Goal: Communication & Community: Answer question/provide support

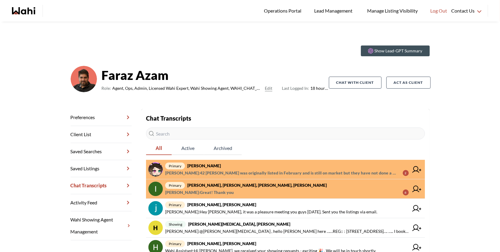
click at [275, 172] on span "Michelle Ryckman : 42 Hasler was originally listed in February and is still on …" at bounding box center [281, 172] width 233 height 7
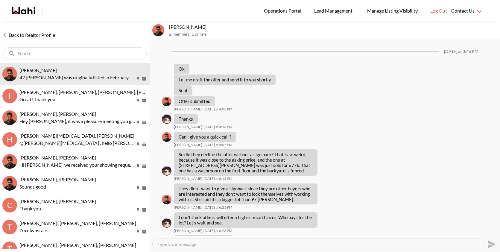
scroll to position [322, 0]
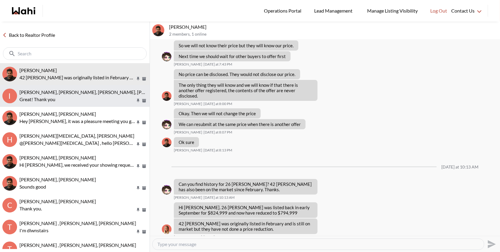
click at [82, 94] on span "[PERSON_NAME], [PERSON_NAME], [PERSON_NAME], [PERSON_NAME]" at bounding box center [96, 92] width 155 height 6
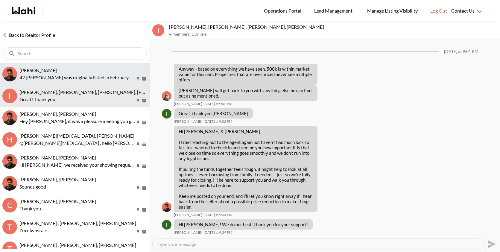
scroll to position [466, 0]
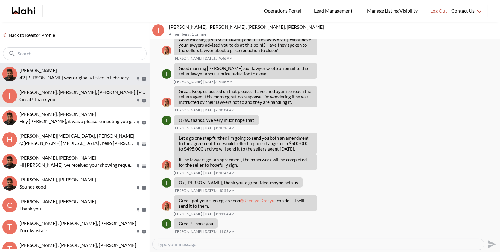
click at [86, 76] on p "42 [PERSON_NAME] was originally listed in February and is still on market but t…" at bounding box center [77, 77] width 116 height 7
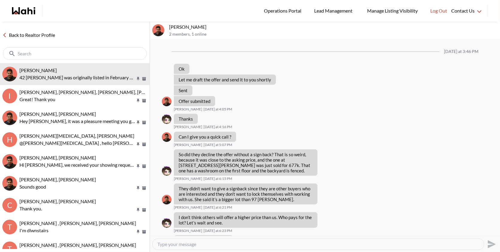
scroll to position [322, 0]
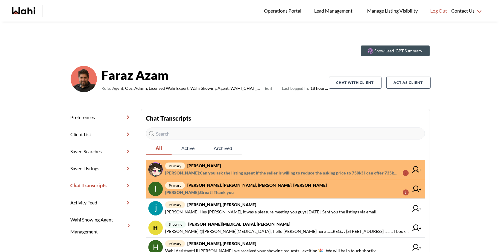
click at [231, 168] on span "primary liuhong chen, Faraz" at bounding box center [287, 165] width 244 height 7
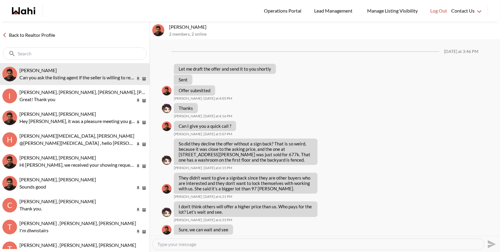
scroll to position [340, 0]
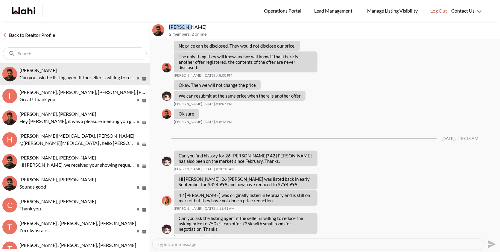
drag, startPoint x: 185, startPoint y: 26, endPoint x: 169, endPoint y: 25, distance: 15.9
click at [169, 25] on div "liuhong chen, Faraz 2 members , 2 online" at bounding box center [325, 31] width 350 height 18
copy p "liuhong"
drag, startPoint x: 194, startPoint y: 224, endPoint x: 179, endPoint y: 212, distance: 18.9
click at [179, 216] on p "Can you ask the listing agent if the seller is willing to reduce the asking pri…" at bounding box center [246, 224] width 134 height 16
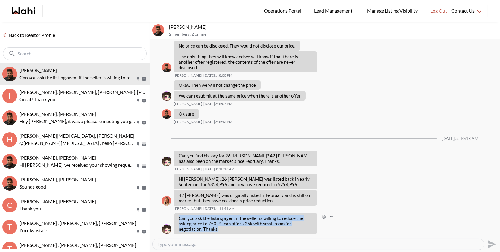
copy p "Can you ask the listing agent if the seller is willing to reduce the asking pri…"
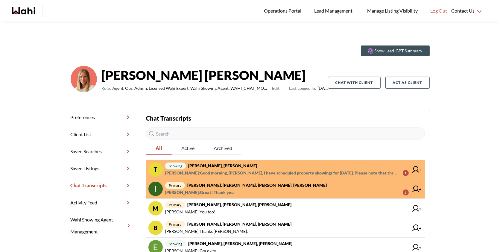
scroll to position [116, 0]
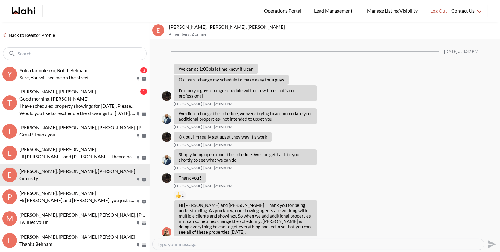
scroll to position [575, 0]
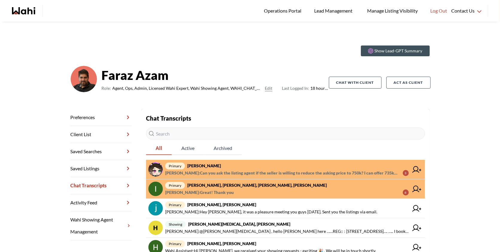
click at [206, 172] on span "[PERSON_NAME] : Can you ask the listing agent if the seller is willing to reduc…" at bounding box center [281, 172] width 233 height 7
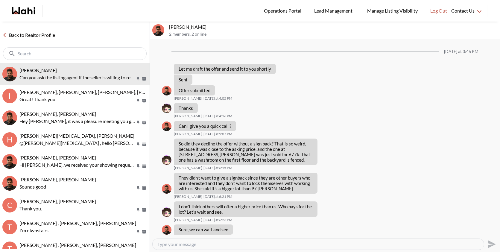
scroll to position [340, 0]
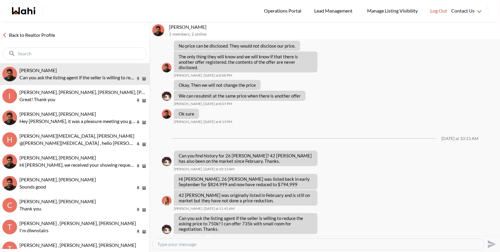
click at [188, 243] on textarea "Type your message" at bounding box center [319, 244] width 322 height 6
paste textarea "Absolutely, I’ll give the listing agent a call and check in with them about the…"
click at [179, 243] on textarea "Absolutely, I’ll give the listing agent a call and check in with them about the…" at bounding box center [319, 244] width 322 height 6
drag, startPoint x: 185, startPoint y: 26, endPoint x: 168, endPoint y: 25, distance: 16.5
click at [168, 25] on div "liuhong chen, Faraz 2 members , 2 online" at bounding box center [325, 31] width 350 height 18
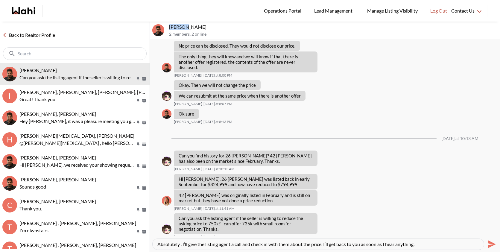
copy p "liuhong"
click at [180, 245] on textarea "Absolutely , I’ll give the listing agent a call and check in with them about th…" at bounding box center [319, 244] width 322 height 6
paste textarea "liuhong"
click at [445, 244] on textarea "Absolutely liuhong, I’ll give the listing agent a call and check in with them a…" at bounding box center [319, 244] width 322 height 6
type textarea "Absolutely liuhong, I’ll give the listing agent a call and check in with them a…"
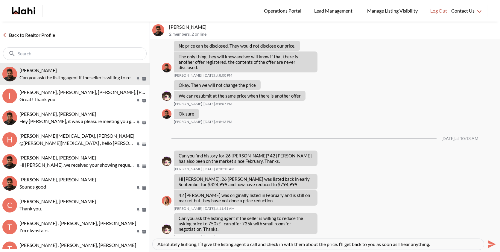
click at [488, 242] on icon "Send" at bounding box center [492, 244] width 8 height 8
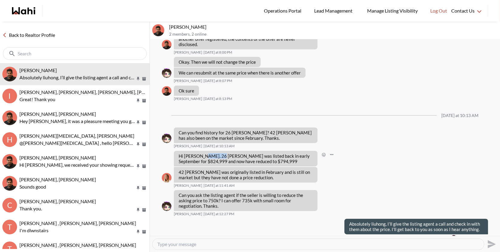
drag, startPoint x: 202, startPoint y: 149, endPoint x: 220, endPoint y: 150, distance: 18.0
click at [220, 153] on p "Hi Liuhong. 26 Hasler was listed back in early September for $824,999 and now h…" at bounding box center [246, 158] width 134 height 11
click at [222, 153] on p "Hi [PERSON_NAME]. 26 [PERSON_NAME] was listed back in early September for $824,…" at bounding box center [246, 158] width 134 height 11
drag, startPoint x: 244, startPoint y: 125, endPoint x: 225, endPoint y: 124, distance: 19.2
click at [225, 130] on p "Can you find history for 26 Hasler? 42 Hasler has also been on the market since…" at bounding box center [246, 135] width 134 height 11
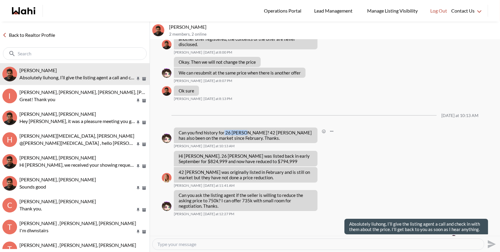
copy p "26 Hasler"
click at [180, 244] on textarea "Type your message" at bounding box center [319, 244] width 322 height 6
paste textarea "26 Hasler"
type textarea "26 [PERSON_NAME] right?"
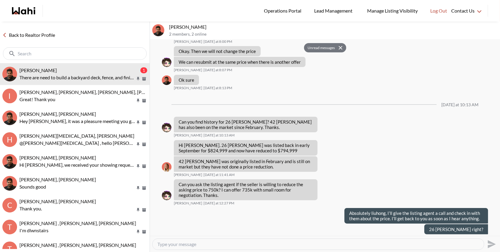
scroll to position [432, 0]
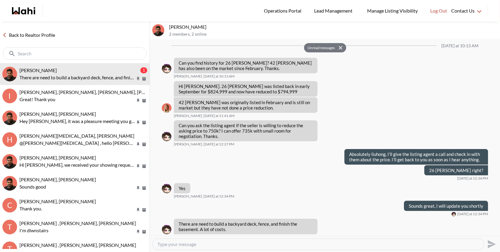
click at [184, 245] on textarea "Type your message" at bounding box center [319, 244] width 322 height 6
paste textarea "I totally understand — those are definitely important costs to consider with th…"
click at [203, 244] on textarea "I totally understand — those are definitely important costs to consider with th…" at bounding box center [319, 244] width 322 height 6
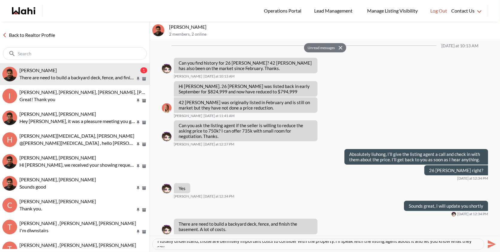
scroll to position [6, 0]
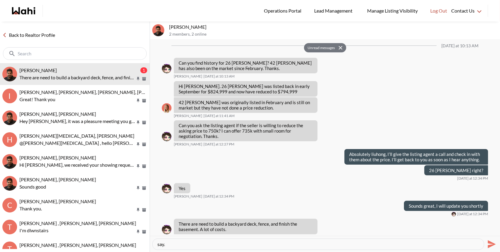
type textarea "I totally understand, those are definitely important costs to consider with the…"
click at [489, 243] on icon "Send" at bounding box center [492, 244] width 8 height 8
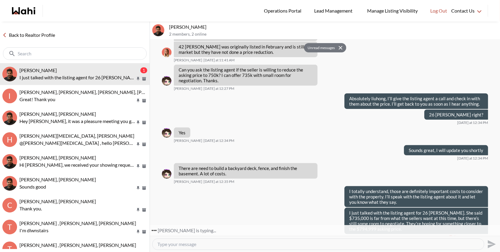
scroll to position [488, 0]
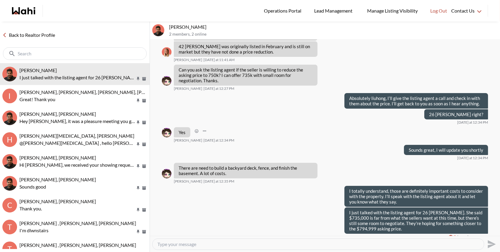
scroll to position [403, 0]
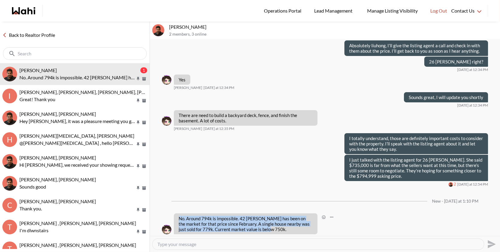
drag, startPoint x: 266, startPoint y: 223, endPoint x: 180, endPoint y: 212, distance: 86.7
click at [180, 216] on p "No. Around 794k is impossible. 42 [PERSON_NAME] has been on the market for that…" at bounding box center [246, 224] width 134 height 16
copy p "No. Around 794k is impossible. 42 [PERSON_NAME] has been on the market for that…"
click at [186, 245] on textarea "Type your message" at bounding box center [319, 244] width 322 height 6
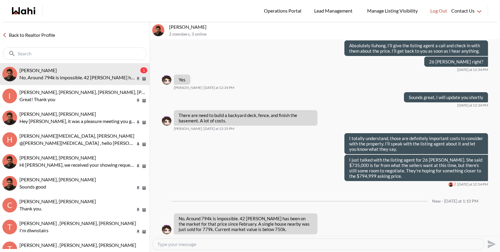
paste textarea "I totally understand and agree with you. Unfortunately, at this time the seller…"
type textarea "I totally understand and agree with you. Unfortunately, at this time the seller…"
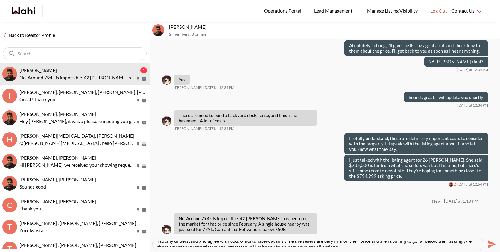
scroll to position [6, 0]
click at [490, 245] on icon "Send" at bounding box center [492, 244] width 8 height 8
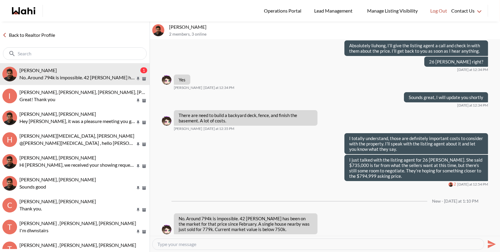
scroll to position [0, 0]
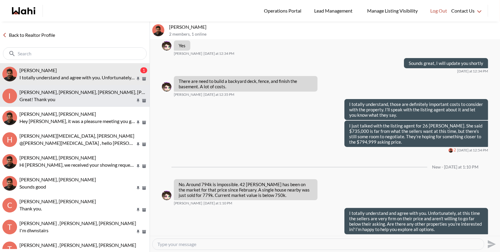
click at [94, 94] on span "[PERSON_NAME], [PERSON_NAME], [PERSON_NAME], [PERSON_NAME]" at bounding box center [96, 92] width 155 height 6
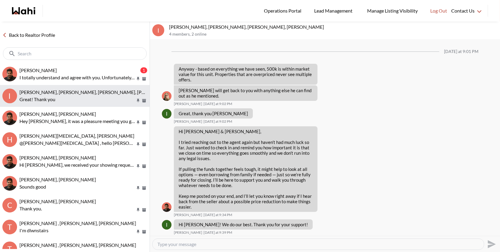
scroll to position [466, 0]
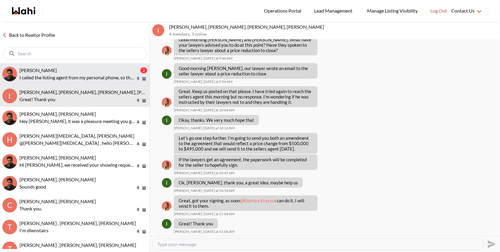
click at [64, 68] on div "liuhong chen, Faraz" at bounding box center [79, 70] width 120 height 6
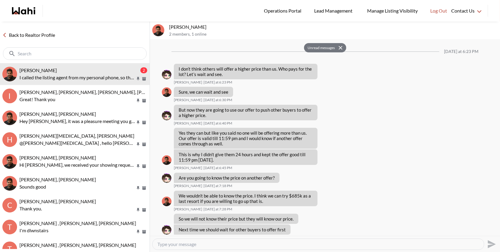
scroll to position [511, 0]
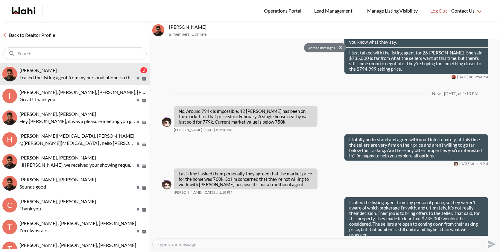
click at [195, 241] on div at bounding box center [318, 244] width 331 height 11
click at [191, 243] on textarea "Type your message" at bounding box center [319, 244] width 322 height 6
paste textarea "What’s the maximum number you’d feel comfortable offering for this property? I …"
type textarea "What’s the maximum number you’d feel comfortable offering for this property? I …"
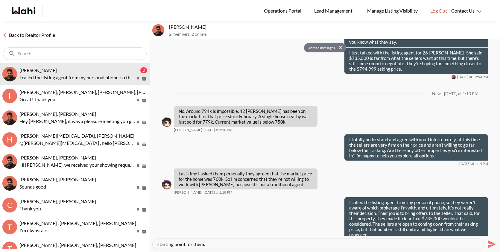
click at [488, 245] on icon "Send" at bounding box center [492, 245] width 10 height 10
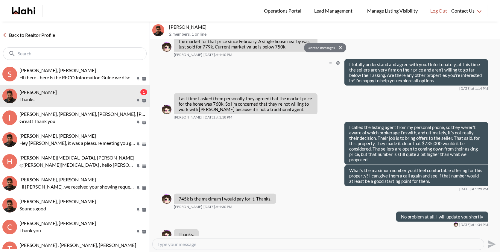
scroll to position [585, 0]
drag, startPoint x: 237, startPoint y: 202, endPoint x: 288, endPoint y: 150, distance: 72.4
click at [237, 212] on div "No problem at all, I will update you shortly Today at 1:34 PM" at bounding box center [325, 220] width 326 height 16
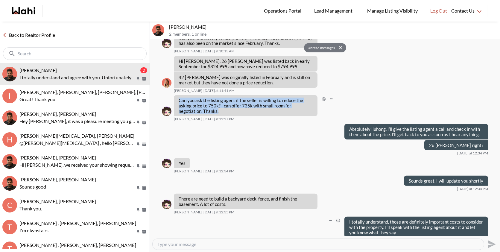
scroll to position [551, 0]
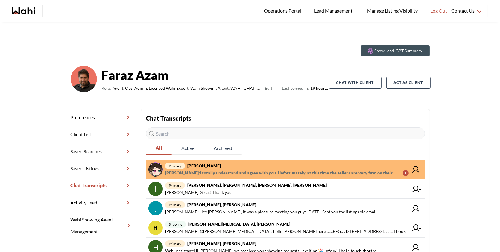
click at [273, 161] on link "primary [PERSON_NAME] [PERSON_NAME] : I totally understand and agree with you. …" at bounding box center [285, 169] width 279 height 19
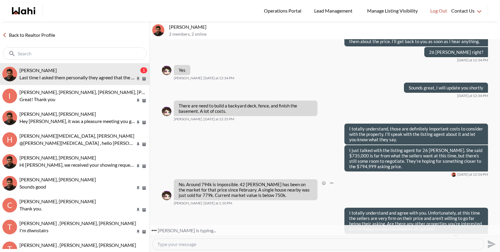
scroll to position [425, 0]
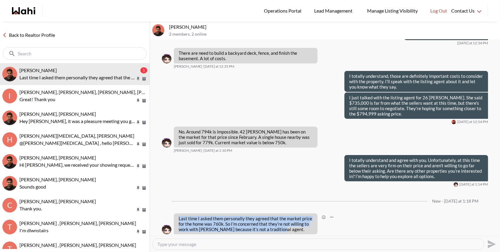
drag, startPoint x: 282, startPoint y: 223, endPoint x: 176, endPoint y: 213, distance: 105.9
click at [176, 214] on div "Last time I asked them personally they agreed that the market price for the hom…" at bounding box center [246, 224] width 144 height 21
copy p "Last time I asked them personally they agreed that the market price for the hom…"
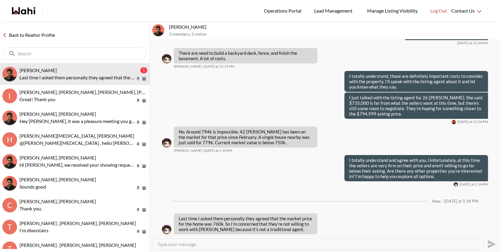
click at [193, 243] on textarea "Type your message" at bounding box center [319, 244] width 322 height 6
click at [186, 242] on textarea "Type your message" at bounding box center [319, 244] width 322 height 6
paste textarea "I called the listing agent from my personal phone, so they weren’t aware of whi…"
click at [369, 244] on textarea "I called the listing agent from my personal phone, so they weren’t aware of whi…" at bounding box center [319, 244] width 322 height 6
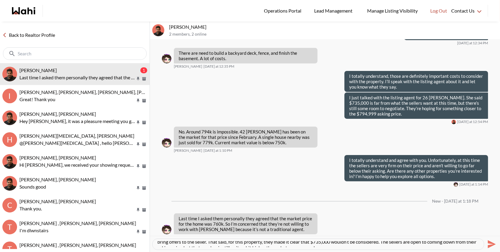
scroll to position [12, 0]
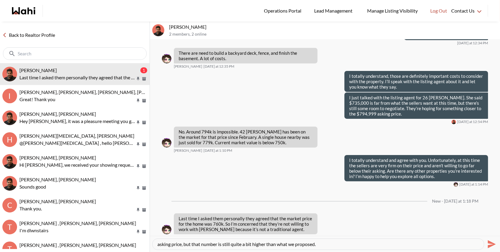
type textarea "I called the listing agent from my personal phone, so they weren’t aware of whi…"
click at [488, 242] on icon "Send" at bounding box center [492, 244] width 8 height 8
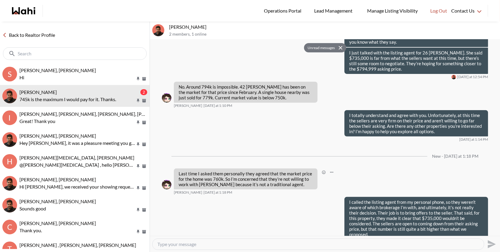
scroll to position [509, 0]
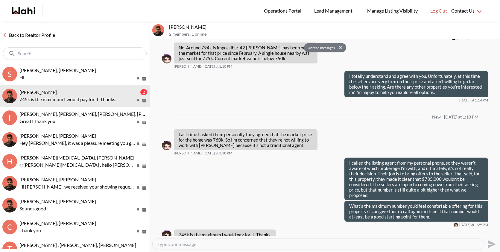
click at [213, 246] on textarea "Type your message" at bounding box center [319, 244] width 322 height 6
type textarea "No problem at all, I will update you shortly"
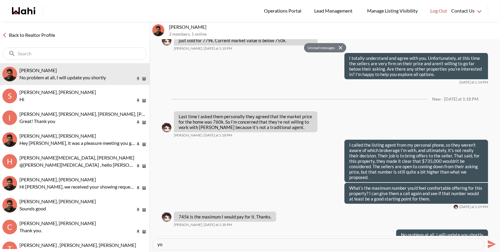
type textarea "y"
type textarea "Y"
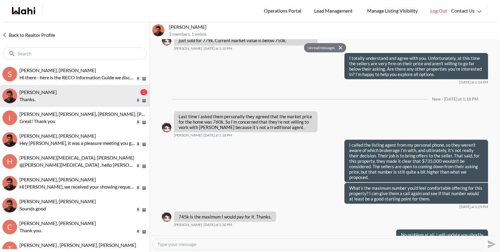
scroll to position [544, 0]
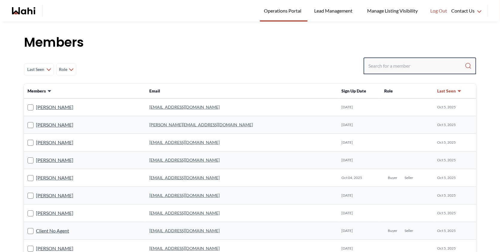
click at [388, 69] on input "Search input" at bounding box center [417, 65] width 96 height 11
paste input "majedgt21@gmail.com"
type input "majedgt21@gmail.com"
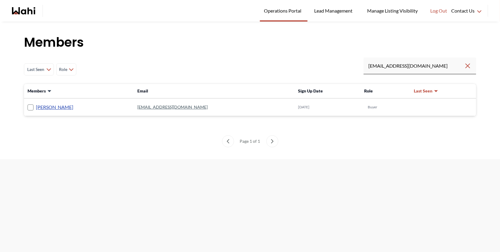
click at [49, 107] on link "SAJAD majed" at bounding box center [54, 107] width 37 height 8
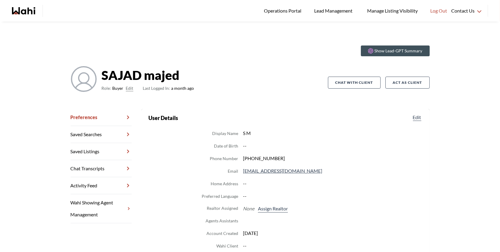
scroll to position [6, 0]
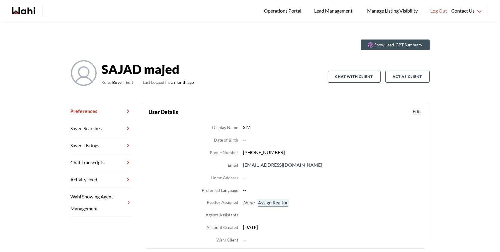
click at [266, 202] on button "Assign Realtor" at bounding box center [273, 203] width 32 height 8
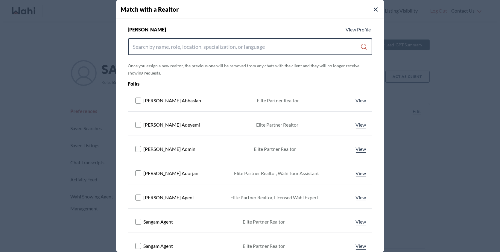
click at [246, 47] on input "Search input" at bounding box center [247, 46] width 228 height 11
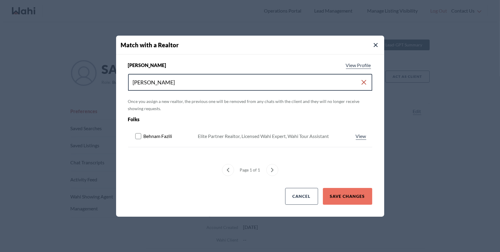
type input "behn"
click at [138, 139] on rect at bounding box center [138, 136] width 6 height 6
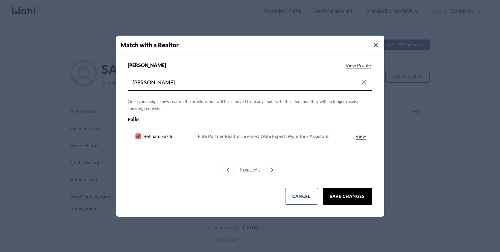
click at [344, 197] on button "Save Changes" at bounding box center [347, 196] width 49 height 17
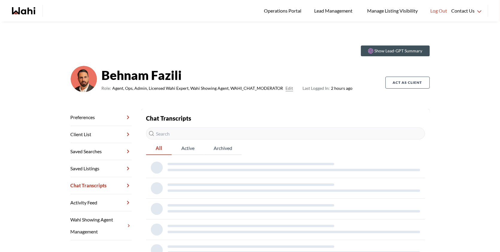
click at [105, 187] on link "Chat Transcripts" at bounding box center [101, 185] width 61 height 17
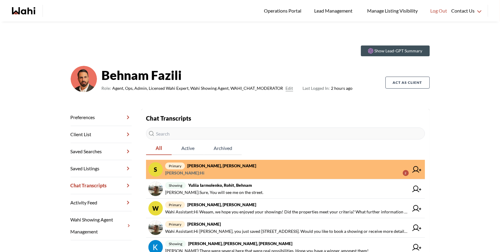
click at [224, 163] on strong "[PERSON_NAME], [PERSON_NAME]" at bounding box center [221, 165] width 69 height 5
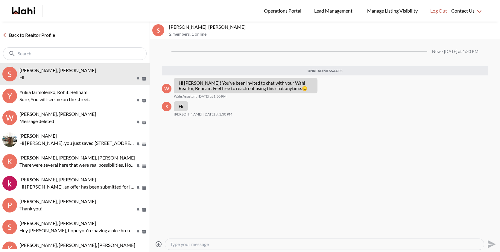
click at [203, 245] on textarea "Type your message" at bounding box center [324, 244] width 309 height 6
type textarea "Hi"
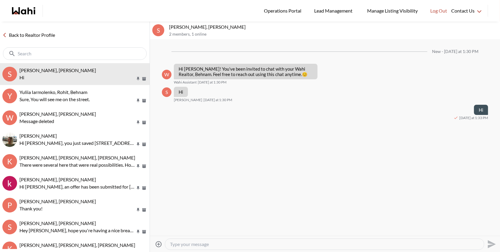
click at [157, 246] on icon at bounding box center [159, 244] width 6 height 6
click at [0, 0] on input "Attach files" at bounding box center [0, 0] width 0 height 0
paste textarea "Hi there - here is the RECO Information Guide we discussed, you can also find i…"
type textarea "Hi there - here is the RECO Information Guide we discussed, you can also find i…"
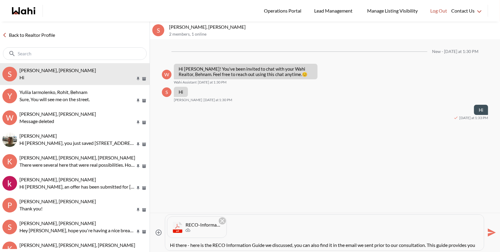
click at [491, 233] on icon "Send" at bounding box center [492, 233] width 8 height 8
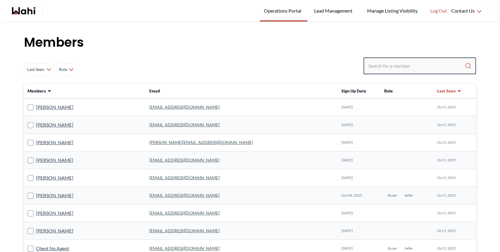
click at [393, 67] on input "Search input" at bounding box center [417, 65] width 96 height 11
paste input "[EMAIL_ADDRESS][DOMAIN_NAME]"
type input "[EMAIL_ADDRESS][DOMAIN_NAME]"
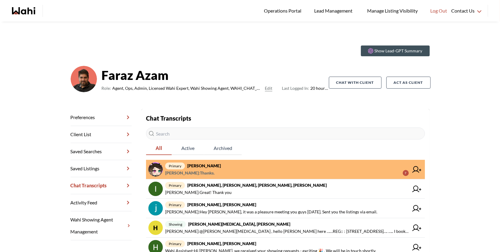
click at [290, 172] on span "liuhong chen : Thanks. 7" at bounding box center [287, 172] width 244 height 7
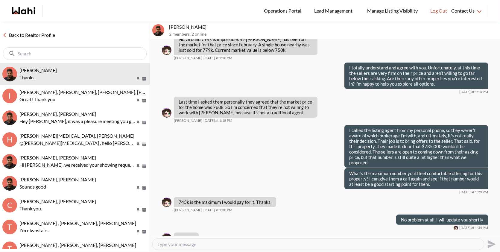
scroll to position [400, 0]
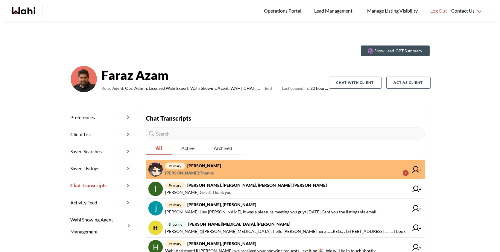
click at [239, 166] on span "primary [PERSON_NAME]" at bounding box center [287, 165] width 244 height 7
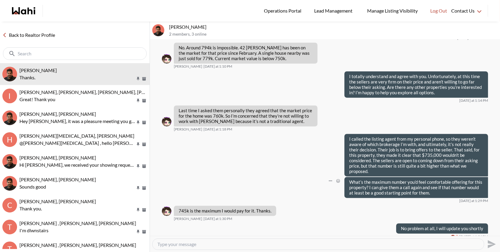
scroll to position [2609, 0]
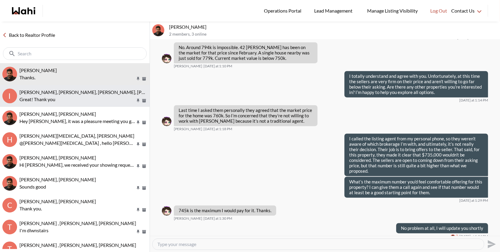
click at [89, 102] on p "Great! Thank you" at bounding box center [77, 99] width 116 height 7
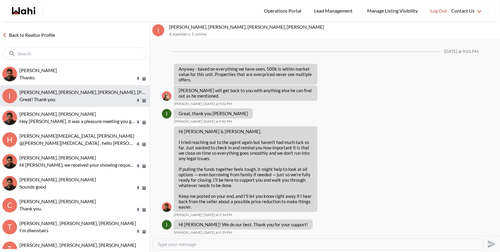
scroll to position [466, 0]
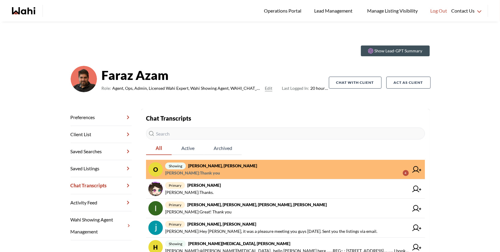
click at [255, 171] on span "[PERSON_NAME] : Thank you 4" at bounding box center [287, 172] width 244 height 7
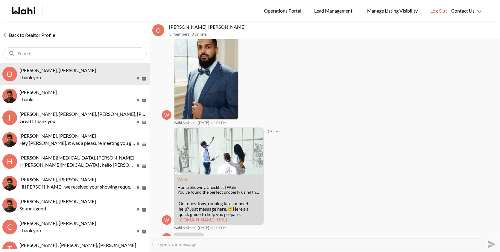
scroll to position [76, 0]
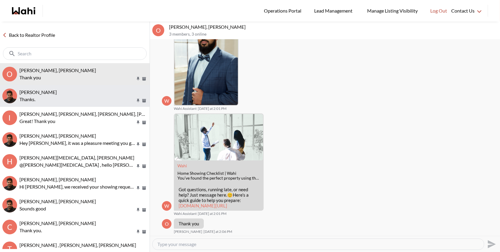
click at [79, 88] on button "liuhong chen, Faraz Thanks." at bounding box center [75, 96] width 150 height 22
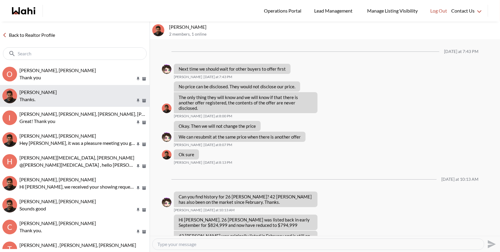
scroll to position [401, 0]
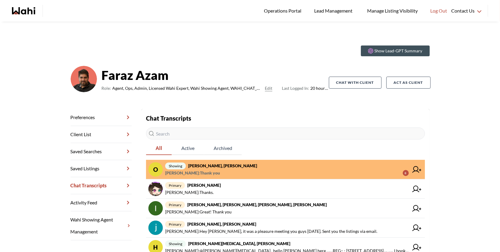
click at [206, 169] on span "showing [PERSON_NAME], [PERSON_NAME]" at bounding box center [287, 165] width 244 height 7
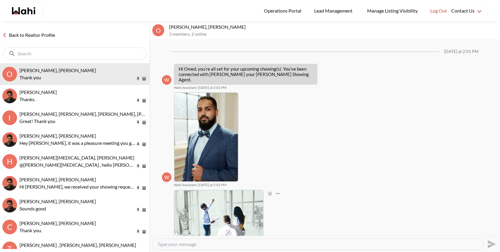
scroll to position [150, 0]
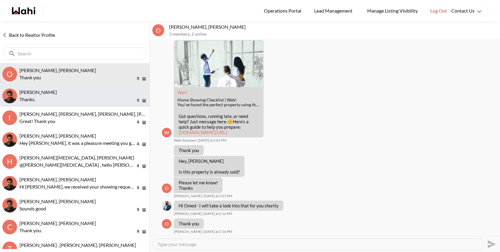
click at [77, 97] on p "Thanks." at bounding box center [77, 99] width 116 height 7
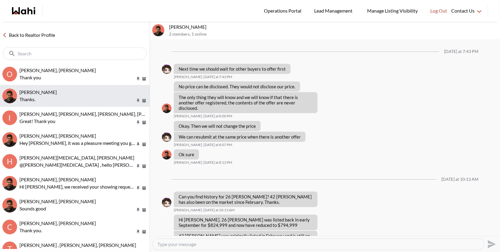
scroll to position [401, 0]
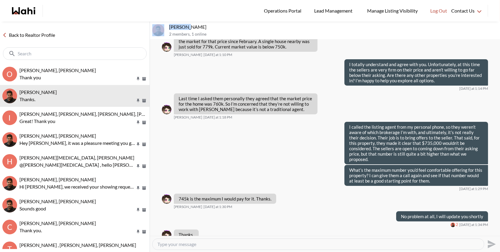
drag, startPoint x: 186, startPoint y: 27, endPoint x: 163, endPoint y: 25, distance: 23.1
click at [163, 25] on div "liuhong chen, Faraz 2 members , 1 online" at bounding box center [325, 31] width 350 height 18
drag, startPoint x: 196, startPoint y: 27, endPoint x: 169, endPoint y: 25, distance: 27.6
click at [169, 25] on div "liuhong chen, Faraz 2 members , 1 online" at bounding box center [325, 31] width 350 height 18
copy p "liuhong chen,"
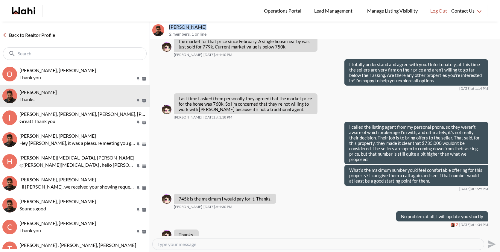
click at [224, 244] on textarea "Type your message" at bounding box center [319, 244] width 322 height 6
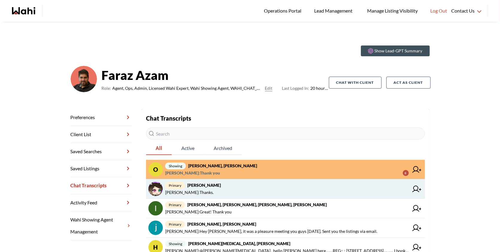
click at [236, 186] on span "primary [PERSON_NAME]" at bounding box center [287, 185] width 244 height 7
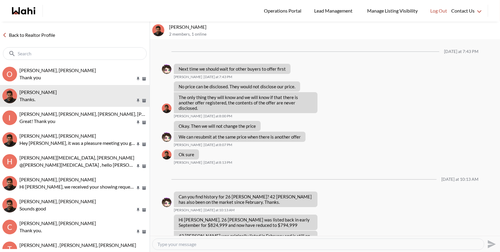
scroll to position [401, 0]
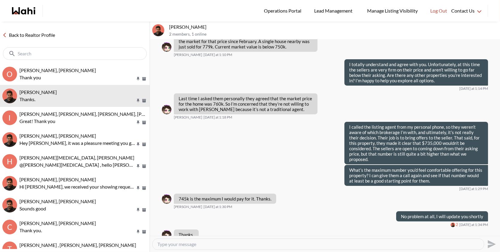
click at [205, 244] on textarea "Type your message" at bounding box center [319, 244] width 322 height 6
type textarea "It was pleasure talking to you on the phone! Please let us know if you have any…"
click at [491, 242] on icon "Send" at bounding box center [492, 245] width 10 height 10
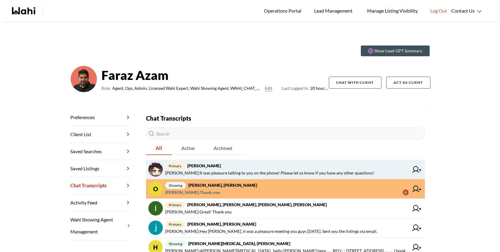
click at [299, 163] on span "primary [PERSON_NAME]" at bounding box center [287, 165] width 244 height 7
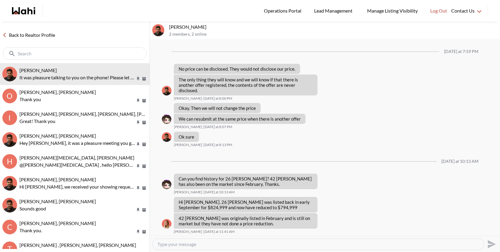
scroll to position [406, 0]
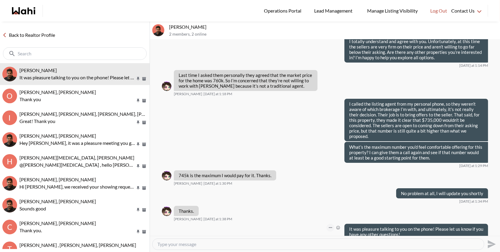
click at [331, 227] on icon "Open Message Actions Menu" at bounding box center [330, 227] width 3 height 1
click at [313, 198] on button "Edit Message" at bounding box center [311, 196] width 48 height 11
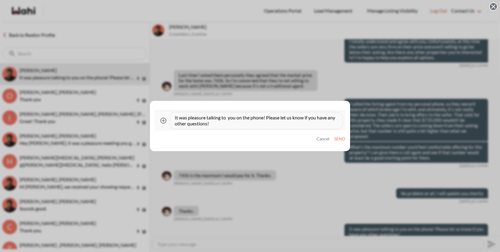
click at [186, 117] on textarea "It was pleasure talking to you on the phone! Please let us know if you have any…" at bounding box center [256, 121] width 163 height 12
type textarea "It was a pleasure talking to you on the phone! Please let us know if you have a…"
click at [340, 139] on button "Send" at bounding box center [339, 139] width 11 height 5
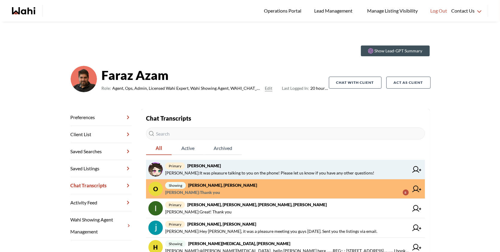
click at [283, 162] on span "primary [PERSON_NAME]" at bounding box center [287, 165] width 244 height 7
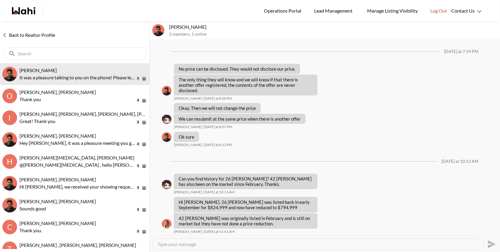
scroll to position [406, 0]
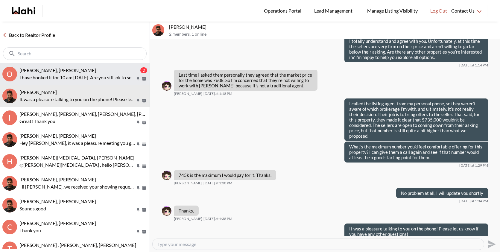
click at [92, 79] on p "I have booked it for 10 am [DATE]. Are you still ok to see this one, or would y…" at bounding box center [77, 77] width 116 height 7
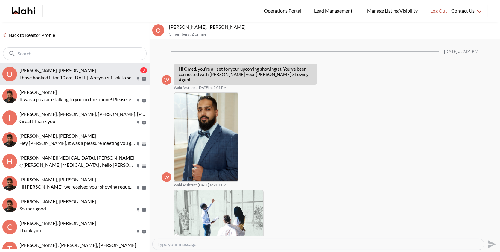
scroll to position [189, 0]
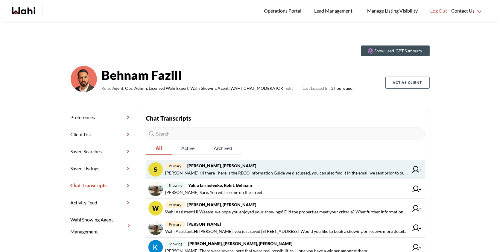
click at [273, 168] on span "primary SAJAD majed, Behnam" at bounding box center [287, 165] width 244 height 7
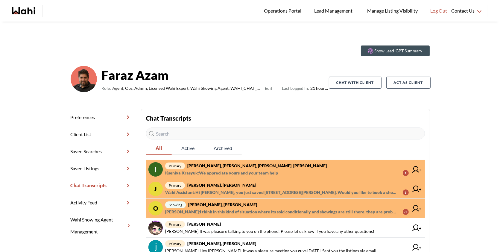
click at [253, 211] on span "Omed Wahab : I think in this kind of situation where its sold conditionally and…" at bounding box center [281, 211] width 233 height 7
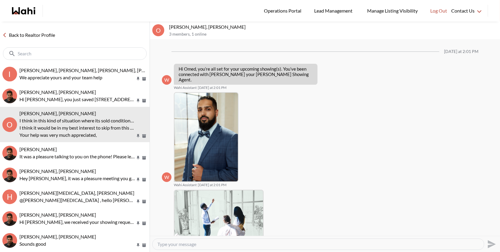
scroll to position [245, 0]
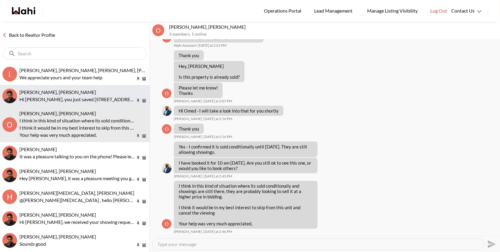
click at [71, 93] on div "Jeremy Turino, Faraz" at bounding box center [83, 92] width 128 height 6
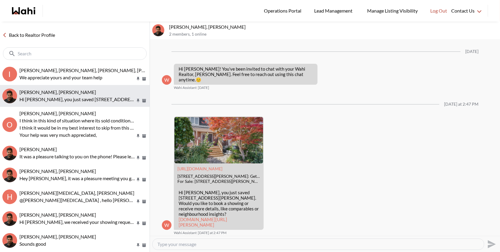
scroll to position [1, 0]
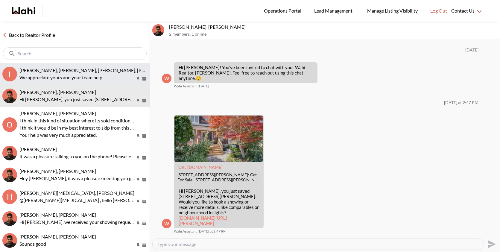
click at [89, 74] on p "We appreciate yours and your team help" at bounding box center [77, 77] width 116 height 7
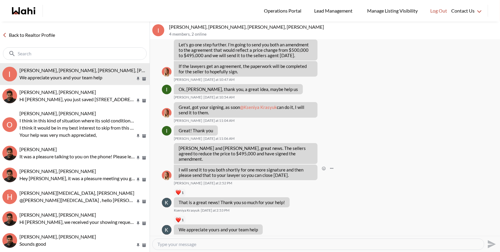
scroll to position [404, 0]
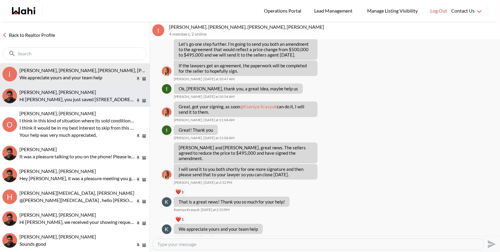
click at [116, 96] on p "Hi [PERSON_NAME], you just saved [STREET_ADDRESS][PERSON_NAME]. Would you like …" at bounding box center [77, 99] width 116 height 7
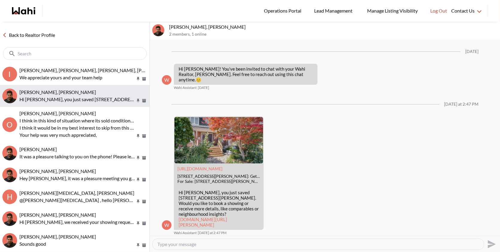
scroll to position [1, 0]
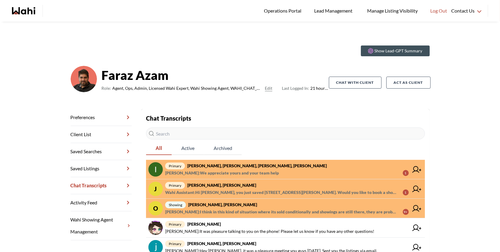
click at [262, 168] on strong "[PERSON_NAME], [PERSON_NAME], [PERSON_NAME], [PERSON_NAME]" at bounding box center [257, 165] width 140 height 5
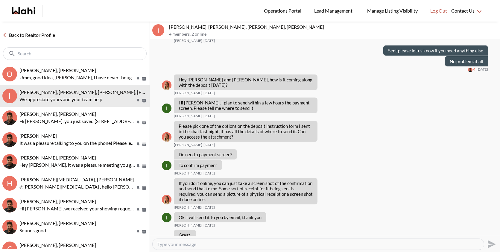
scroll to position [767, 0]
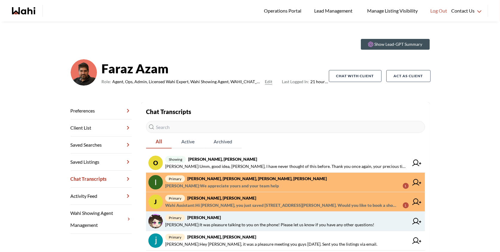
scroll to position [10, 0]
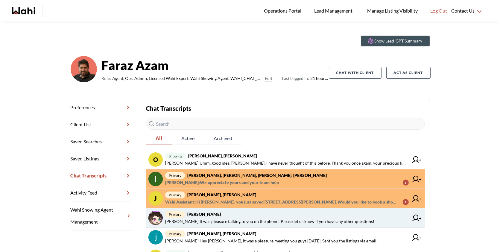
click at [258, 222] on span "[PERSON_NAME] : It was pleasure talking to you on the phone! Please let us know…" at bounding box center [269, 221] width 209 height 7
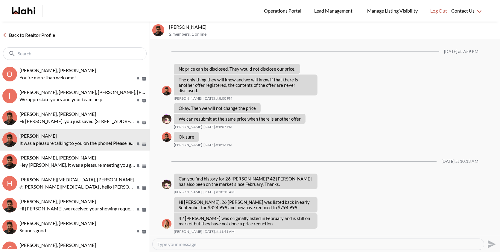
scroll to position [406, 0]
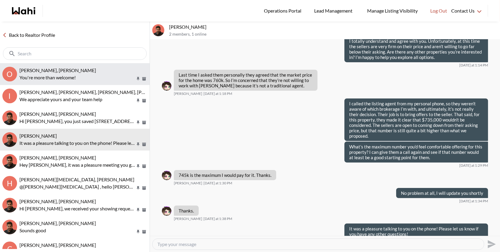
click at [91, 80] on p "You're more than welcome!" at bounding box center [77, 77] width 116 height 7
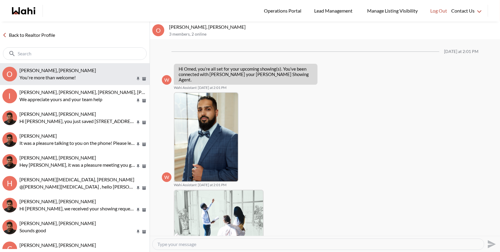
scroll to position [334, 0]
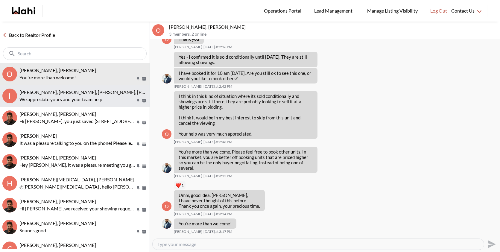
click at [76, 107] on button "I Irina Krasyuk, Kseniya Krasyuk, Michelle, Faraz We appreciate yours and your …" at bounding box center [75, 96] width 150 height 22
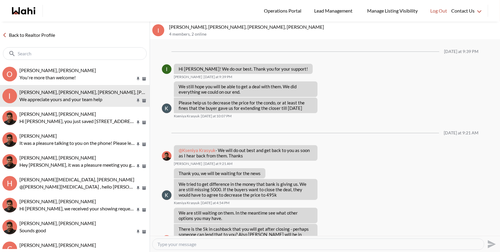
scroll to position [404, 0]
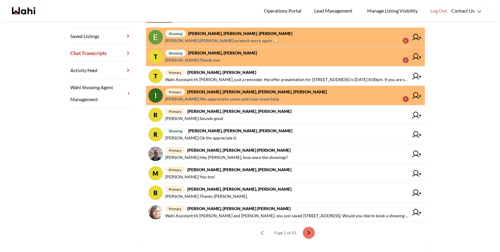
scroll to position [133, 0]
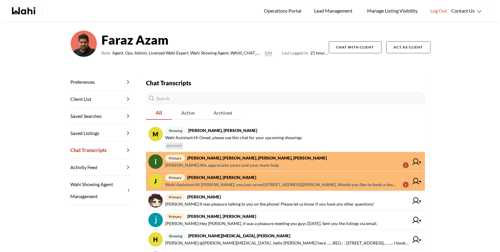
scroll to position [36, 0]
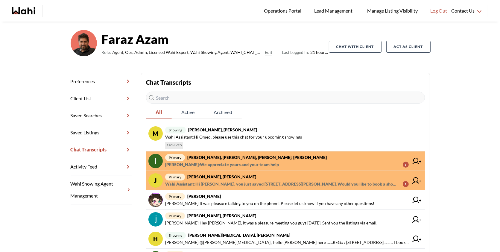
click at [291, 185] on span "Wahi Assistant : Hi Jeremy, you just saved 32 Bartlett Ave, Toronto. Would you …" at bounding box center [281, 184] width 233 height 7
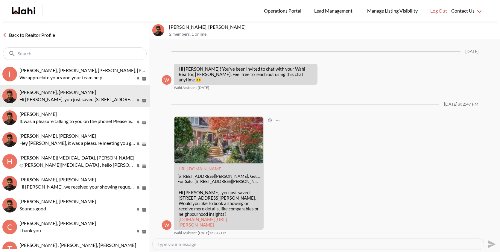
scroll to position [1, 0]
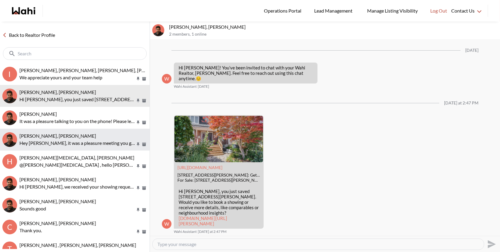
click at [86, 130] on button "[PERSON_NAME], [PERSON_NAME] Hey [PERSON_NAME], it was a pleasure meeting you g…" at bounding box center [75, 140] width 150 height 22
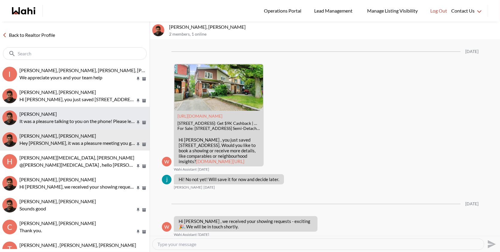
scroll to position [715, 0]
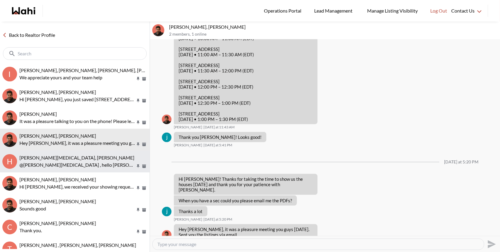
click at [81, 160] on div "Habon Muse, Paul, Faraz" at bounding box center [83, 158] width 128 height 6
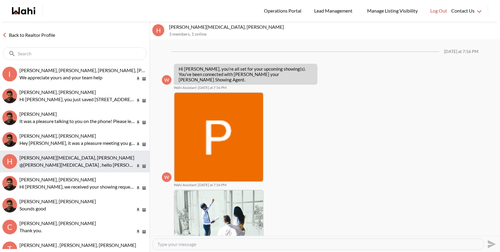
scroll to position [212, 0]
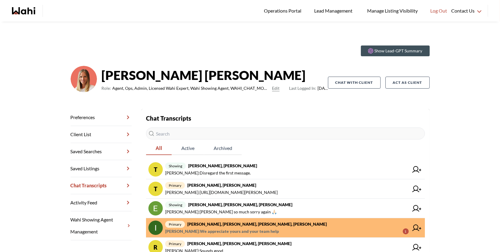
scroll to position [116, 0]
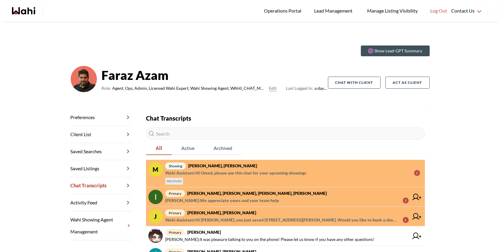
click at [282, 163] on span "showing [PERSON_NAME], [PERSON_NAME]" at bounding box center [292, 165] width 255 height 7
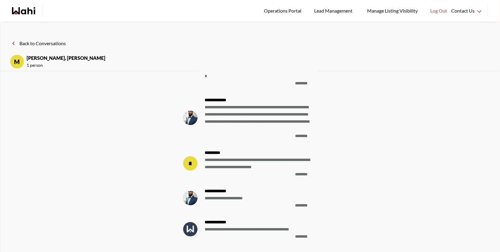
click at [14, 42] on icon at bounding box center [13, 44] width 2 height 4
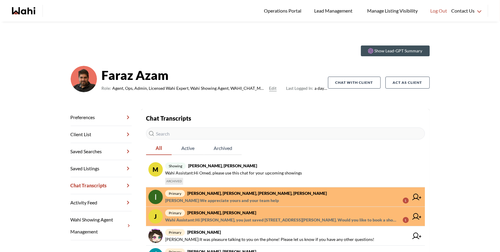
click at [231, 194] on strong "Irina Krasyuk, Kseniya Krasyuk, Michelle, Faraz" at bounding box center [257, 193] width 140 height 5
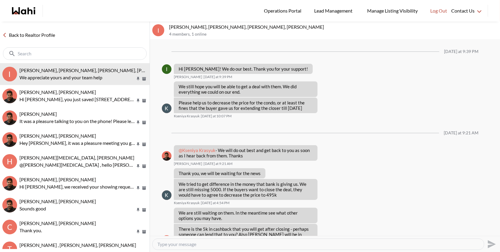
scroll to position [404, 0]
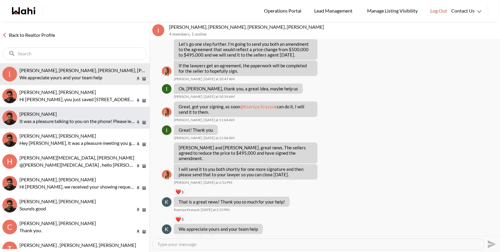
click at [105, 120] on p "It was a pleasure talking to you on the phone! Please let us know if you have a…" at bounding box center [77, 121] width 116 height 7
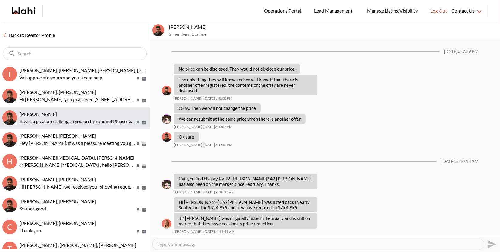
scroll to position [406, 0]
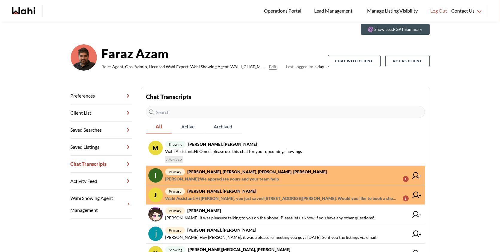
scroll to position [22, 0]
